Goal: Task Accomplishment & Management: Use online tool/utility

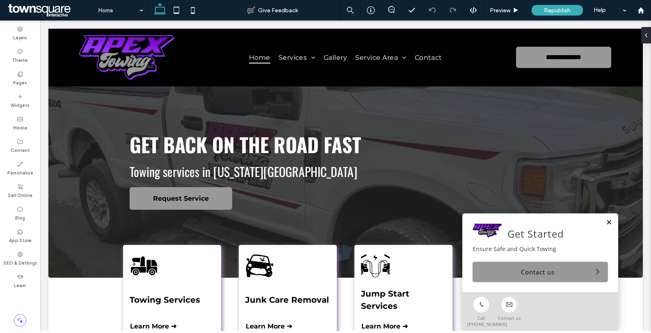
click at [606, 223] on link at bounding box center [609, 222] width 6 height 7
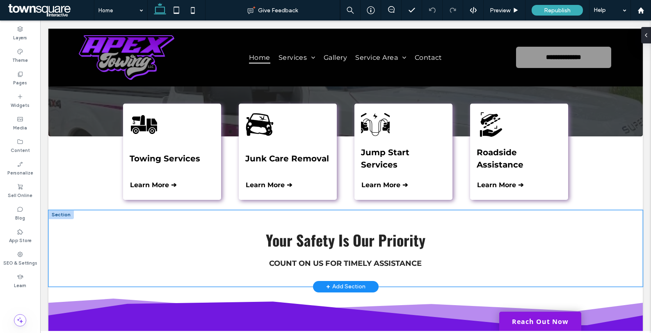
scroll to position [141, 0]
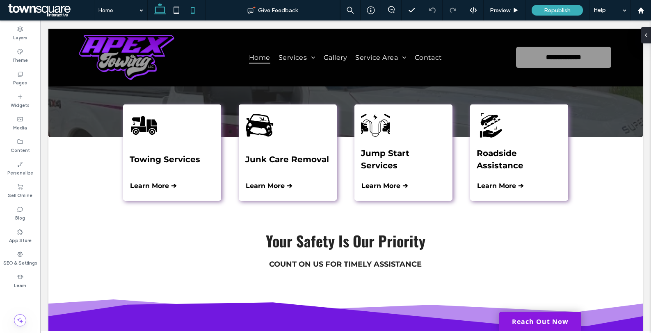
click at [192, 13] on use at bounding box center [193, 10] width 4 height 7
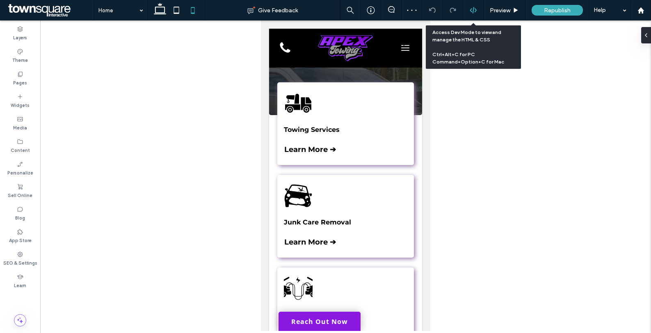
click at [477, 15] on div at bounding box center [473, 10] width 21 height 21
click at [472, 10] on icon at bounding box center [472, 10] width 7 height 7
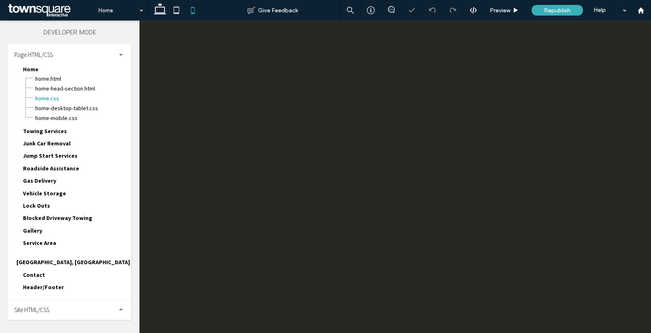
scroll to position [0, 0]
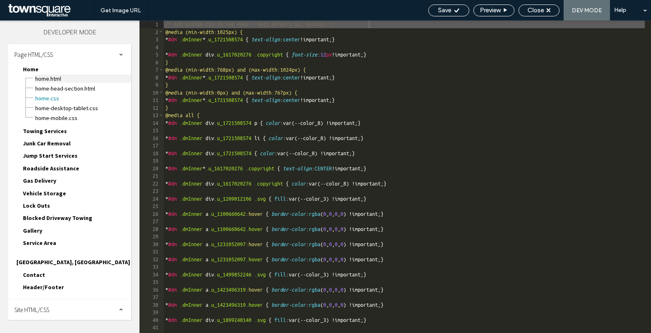
click at [77, 80] on span "Home.html" at bounding box center [83, 79] width 96 height 8
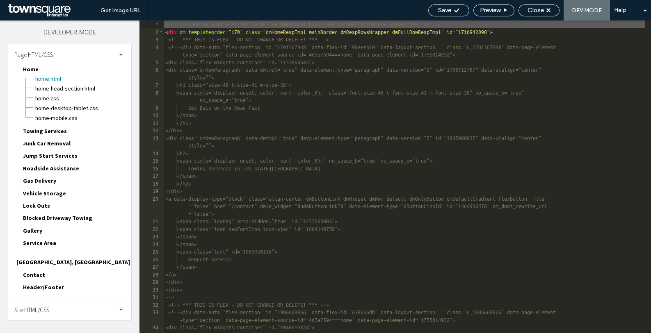
click at [79, 300] on div "Site HTML/CSS" at bounding box center [69, 310] width 123 height 21
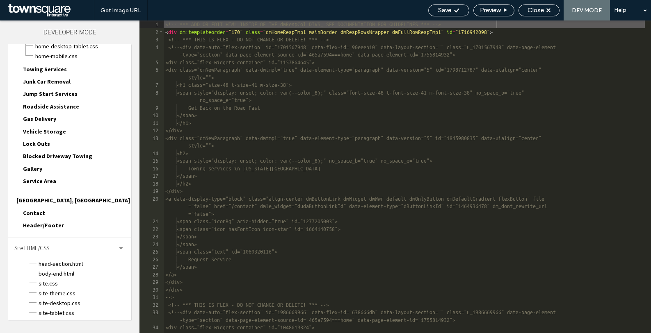
scroll to position [67, 0]
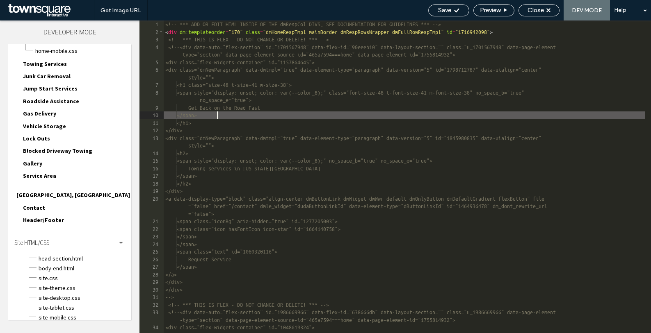
click at [458, 115] on div "<!-- *** ADD OR EDIT HTML INSIDE OF THE dmRespCol DIVS, SEE DOCUMENTATION FOR G…" at bounding box center [404, 189] width 481 height 336
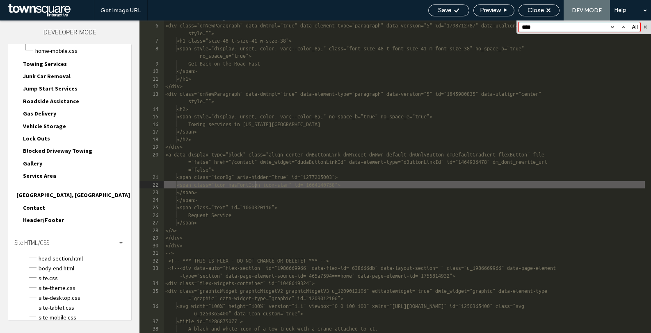
scroll to position [48, 0]
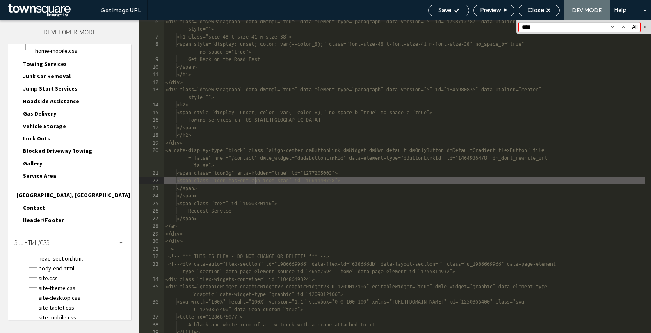
type input "****"
click at [614, 25] on button "button" at bounding box center [611, 27] width 11 height 9
click at [622, 25] on button "button" at bounding box center [623, 27] width 11 height 9
click at [636, 25] on button "All" at bounding box center [634, 27] width 11 height 9
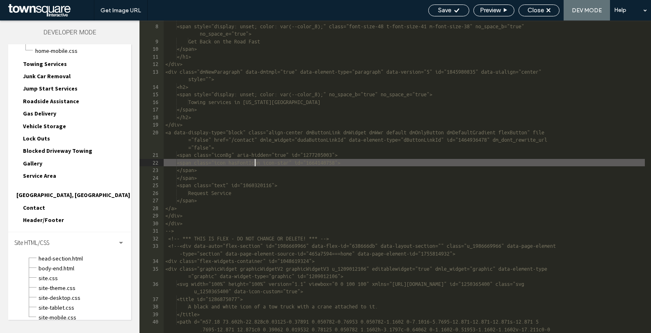
scroll to position [0, 0]
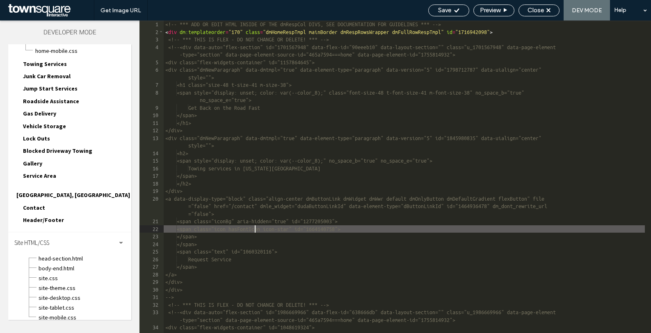
click at [476, 153] on div "<!-- *** ADD OR EDIT HTML INSIDE OF THE dmRespCol DIVS, SEE DOCUMENTATION FOR G…" at bounding box center [404, 189] width 481 height 336
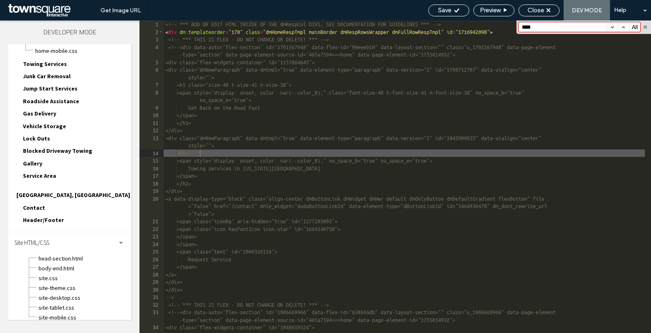
click at [622, 26] on button "button" at bounding box center [623, 27] width 11 height 9
click at [612, 28] on button "button" at bounding box center [611, 27] width 11 height 9
click at [559, 30] on input "****" at bounding box center [563, 27] width 88 height 9
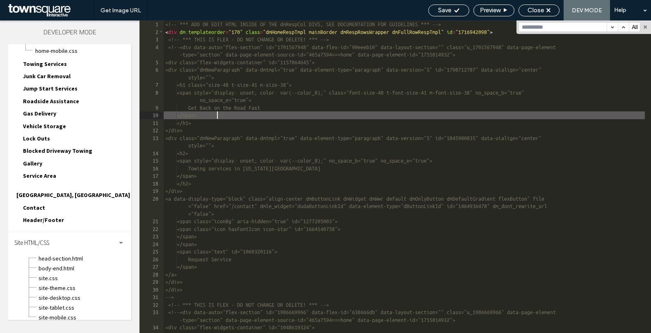
click at [399, 113] on div "<!-- *** ADD OR EDIT HTML INSIDE OF THE dmRespCol DIVS, SEE DOCUMENTATION FOR G…" at bounding box center [404, 189] width 481 height 336
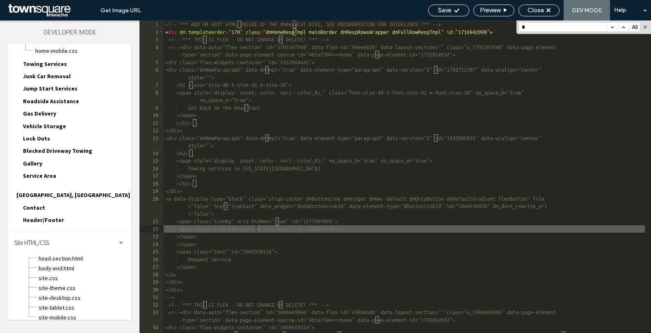
type input "*"
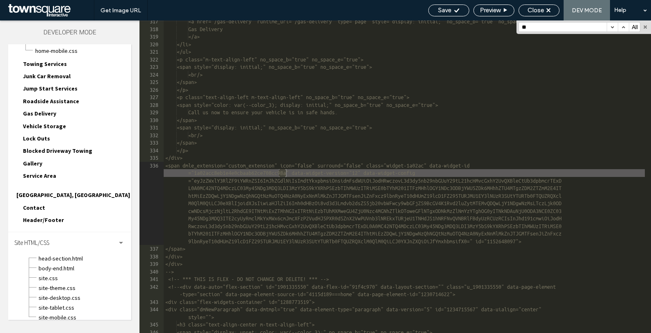
scroll to position [3841, 0]
type input "*"
click at [67, 255] on span "head-section.html" at bounding box center [84, 259] width 93 height 8
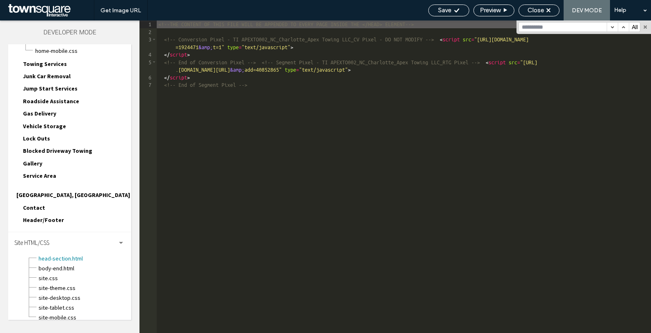
scroll to position [0, 0]
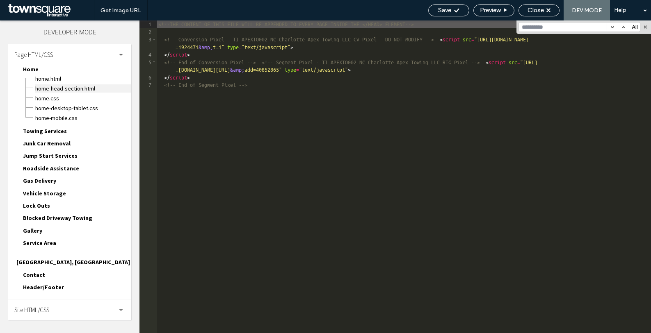
click at [68, 89] on span "Home-head-section.html" at bounding box center [83, 88] width 96 height 8
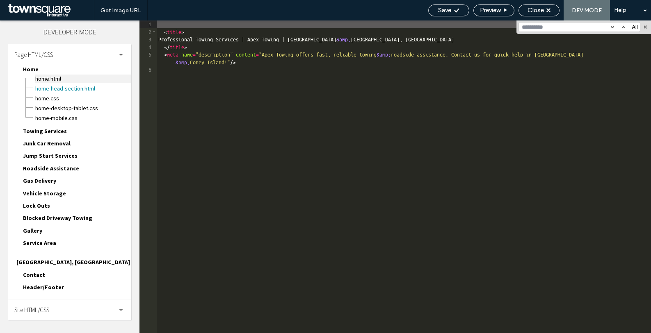
click at [66, 79] on span "Home.html" at bounding box center [83, 79] width 96 height 8
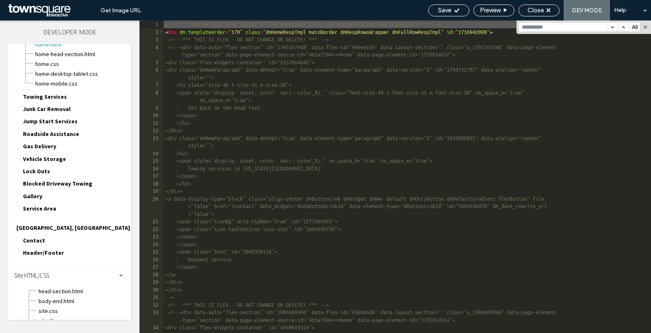
scroll to position [47, 0]
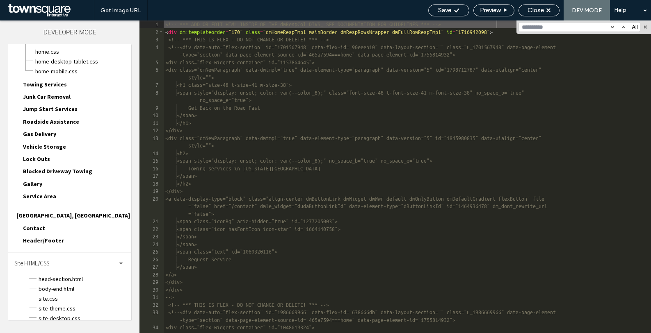
click at [51, 237] on span "Header/Footer" at bounding box center [43, 240] width 41 height 7
click at [64, 256] on span "header-footer.css" at bounding box center [83, 260] width 96 height 8
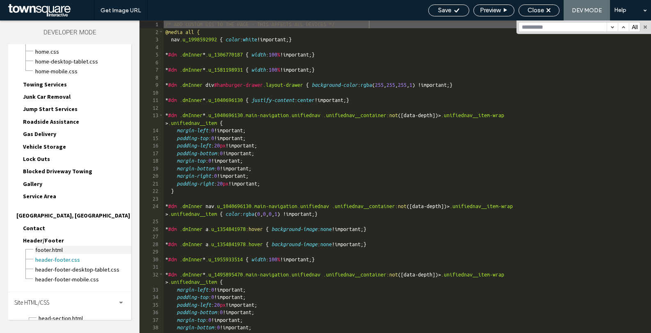
click at [62, 246] on span "footer.html" at bounding box center [83, 250] width 96 height 8
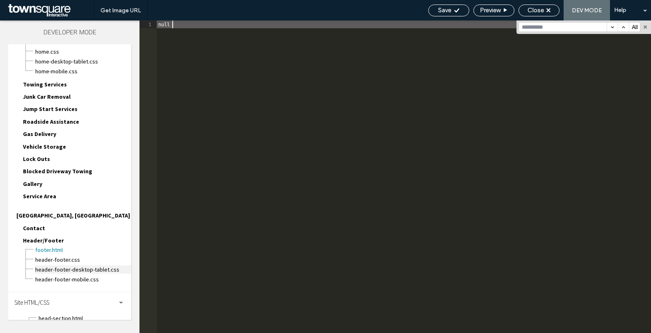
click at [75, 266] on span "header-footer-desktop-tablet.css" at bounding box center [83, 270] width 96 height 8
click at [60, 246] on span "footer.html" at bounding box center [83, 250] width 96 height 8
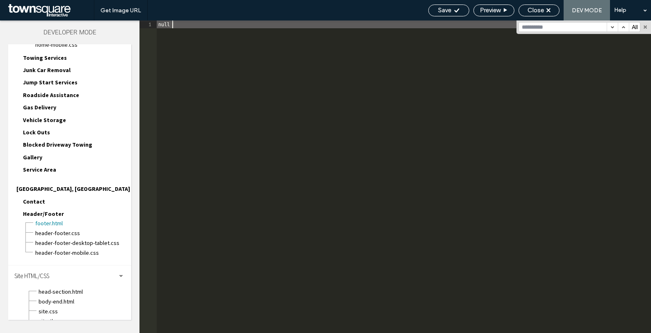
scroll to position [107, 0]
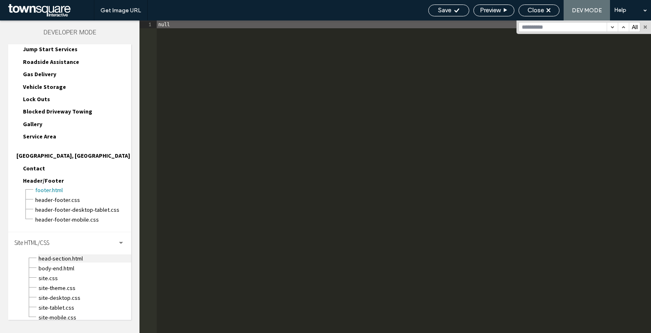
click at [75, 255] on span "head-section.html" at bounding box center [84, 259] width 93 height 8
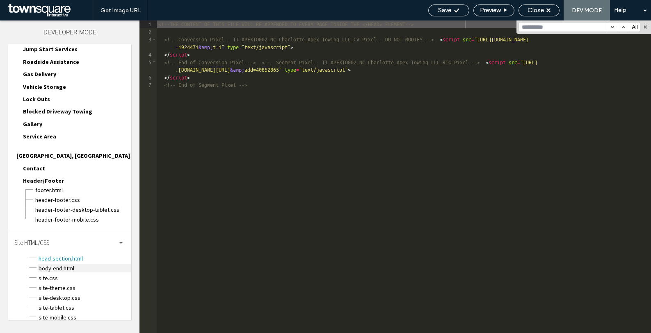
click at [66, 264] on span "body-end.html" at bounding box center [84, 268] width 93 height 8
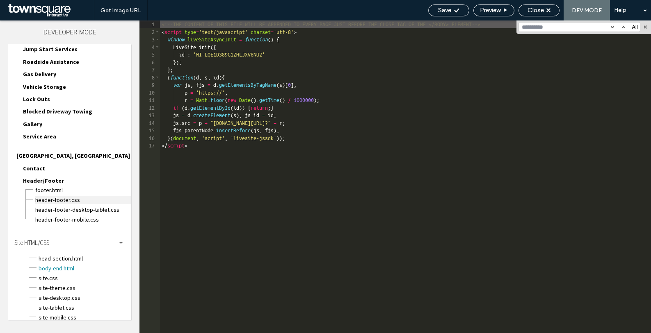
click at [74, 196] on span "header-footer.css" at bounding box center [83, 200] width 96 height 8
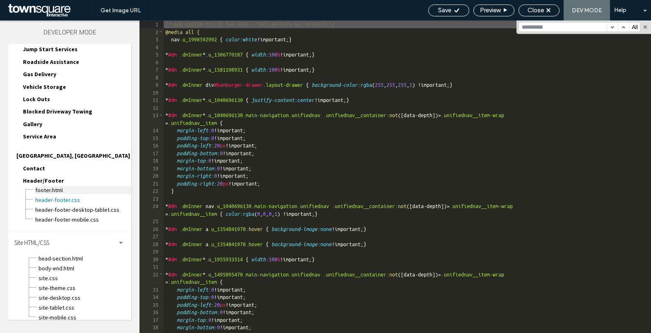
click at [74, 186] on span "footer.html" at bounding box center [83, 190] width 96 height 8
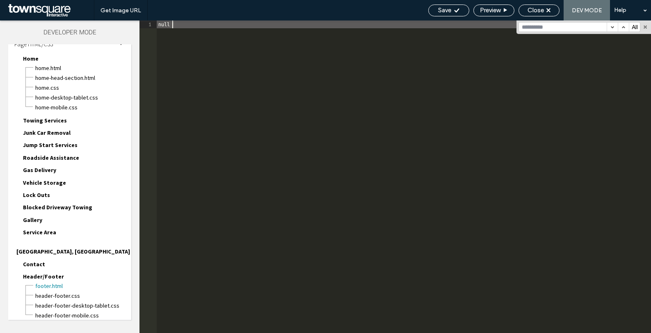
scroll to position [0, 0]
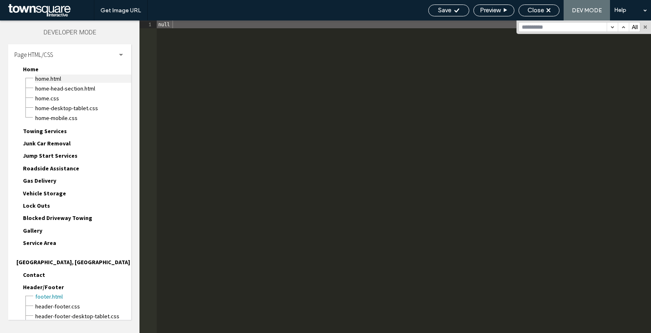
click at [62, 81] on span "Home.html" at bounding box center [83, 79] width 96 height 8
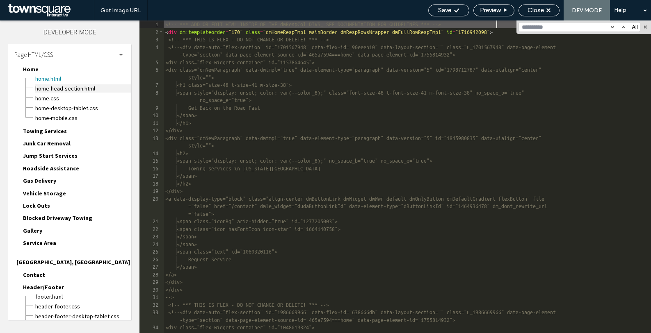
click at [87, 89] on span "Home-head-section.html" at bounding box center [83, 88] width 96 height 8
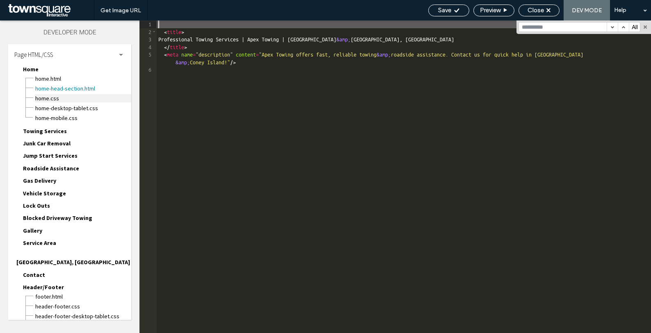
click at [82, 97] on span "Home.css" at bounding box center [83, 98] width 96 height 8
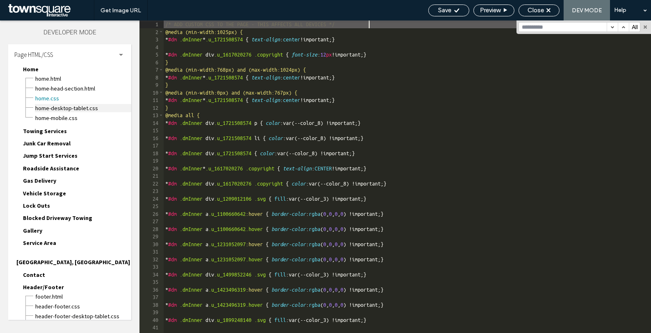
click at [80, 109] on span "Home-desktop-tablet.css" at bounding box center [83, 108] width 96 height 8
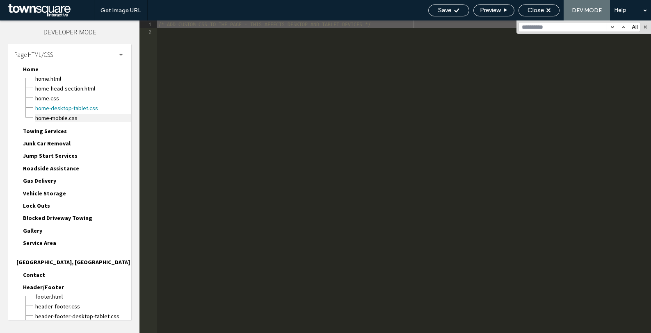
click at [71, 115] on span "Home-mobile.css" at bounding box center [83, 118] width 96 height 8
click at [55, 75] on span "Home.html" at bounding box center [83, 79] width 96 height 8
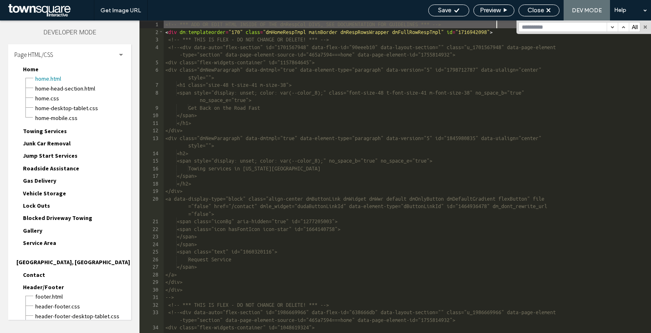
scroll to position [107, 0]
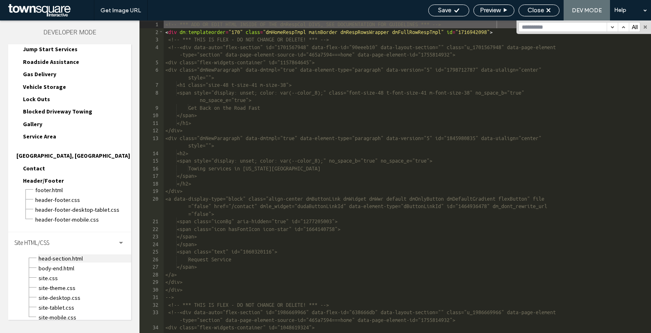
click at [60, 255] on span "head-section.html" at bounding box center [84, 259] width 93 height 8
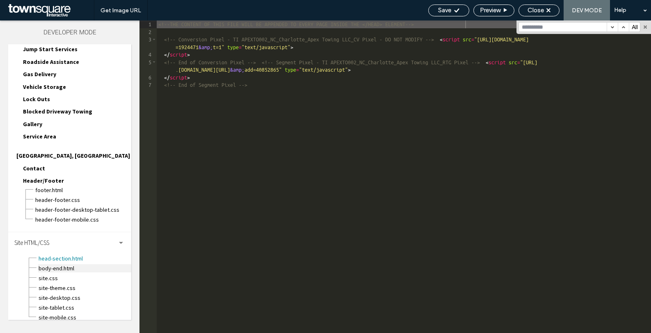
click at [59, 264] on span "body-end.html" at bounding box center [84, 268] width 93 height 8
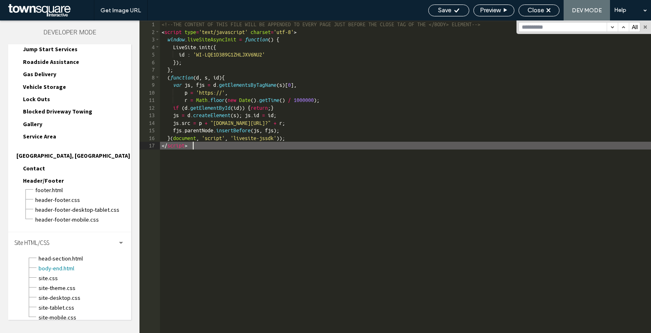
click at [311, 170] on div "<!--THE CONTENT OF THIS FILE WILL BE APPENDED TO EVERY PAGE JUST BEFORE THE CLO…" at bounding box center [405, 185] width 491 height 328
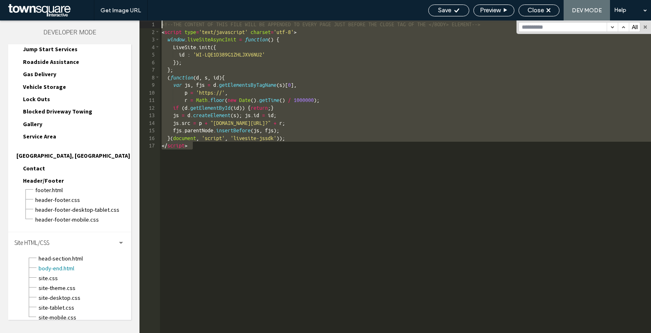
drag, startPoint x: 217, startPoint y: 164, endPoint x: 134, endPoint y: 21, distance: 165.0
click at [134, 21] on div "Layers Theme Pages Widgets Media Content Personalize Sell Online Blog App Store…" at bounding box center [325, 177] width 651 height 313
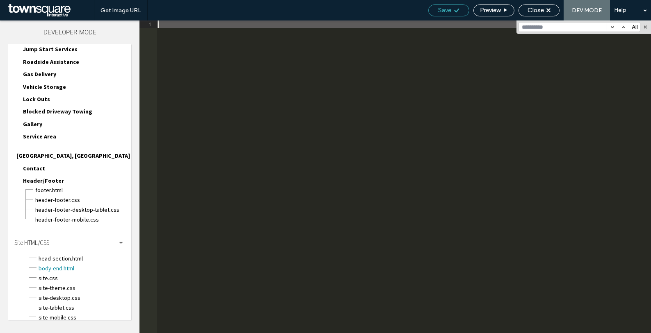
click at [455, 12] on icon at bounding box center [456, 10] width 6 height 6
click at [541, 15] on div "Close" at bounding box center [538, 11] width 41 height 12
click at [536, 10] on span "Close" at bounding box center [535, 10] width 16 height 7
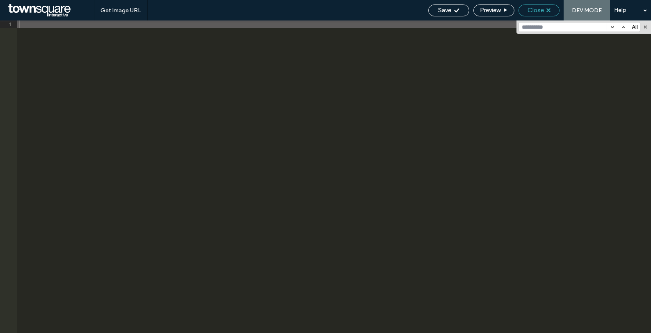
scroll to position [86, 0]
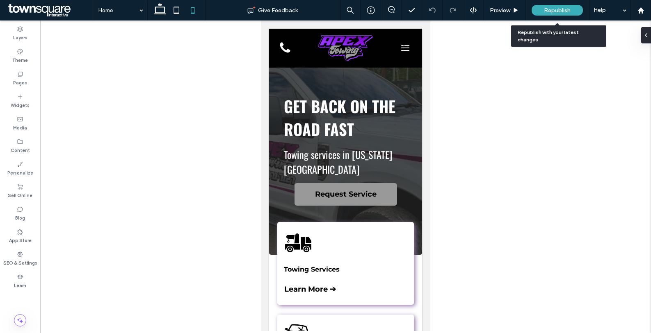
click at [550, 14] on div "Republish" at bounding box center [556, 10] width 51 height 11
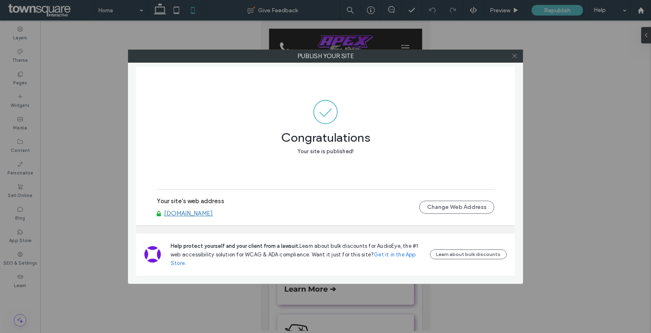
click at [515, 56] on icon at bounding box center [514, 56] width 6 height 6
